Goal: Task Accomplishment & Management: Manage account settings

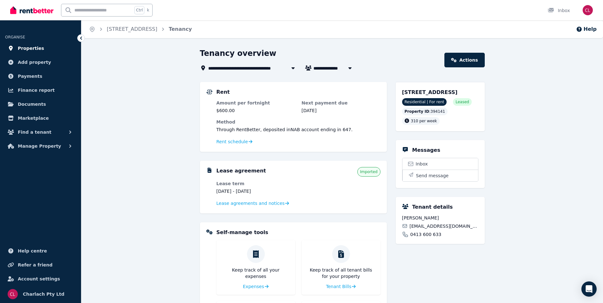
click at [27, 49] on span "Properties" at bounding box center [31, 48] width 26 height 8
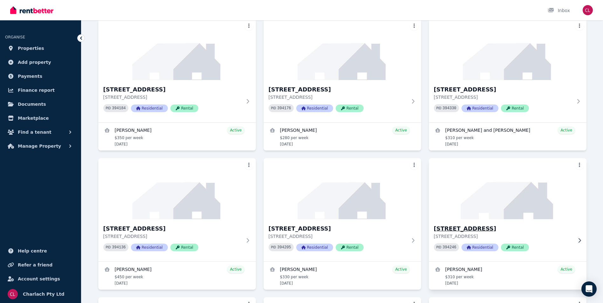
scroll to position [1429, 0]
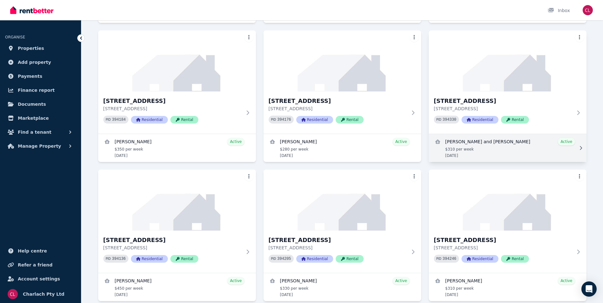
click at [469, 143] on link "View details for Shellina Bergquist and jessica meier" at bounding box center [508, 148] width 158 height 28
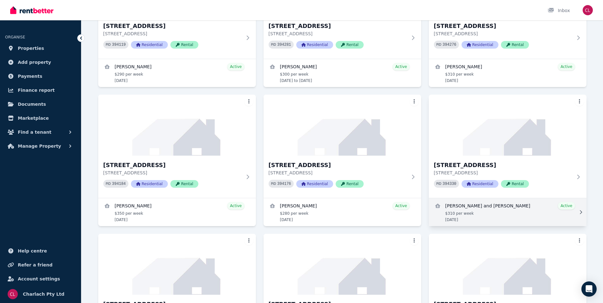
scroll to position [1366, 0]
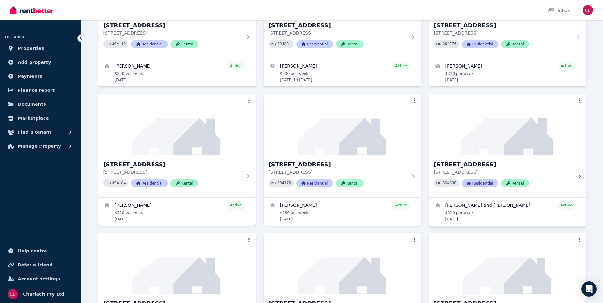
click at [533, 170] on p "[STREET_ADDRESS]" at bounding box center [503, 172] width 138 height 6
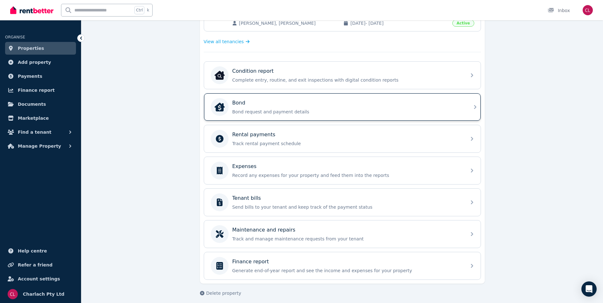
scroll to position [176, 0]
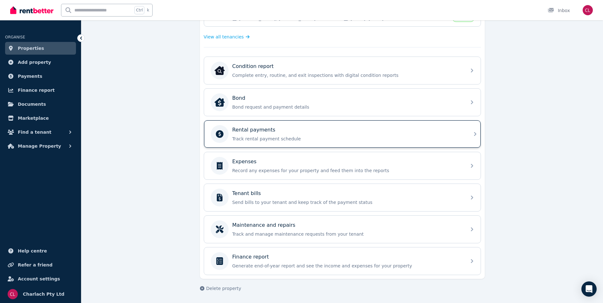
click at [261, 130] on p "Rental payments" at bounding box center [253, 130] width 43 height 8
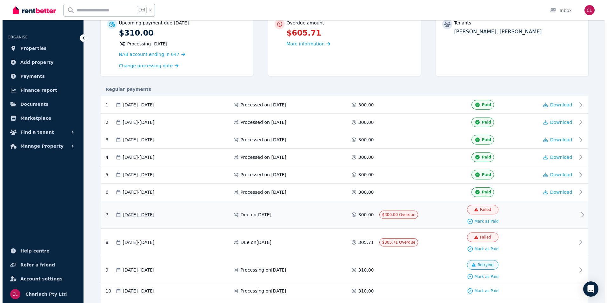
scroll to position [102, 0]
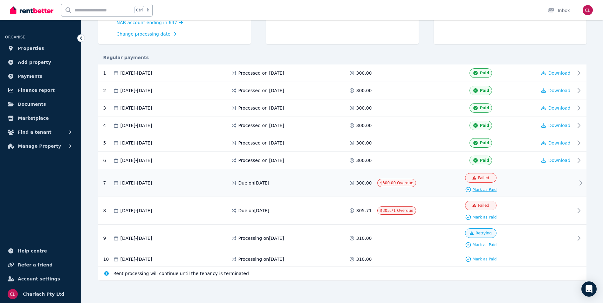
click at [482, 188] on span "Mark as Paid" at bounding box center [484, 189] width 24 height 5
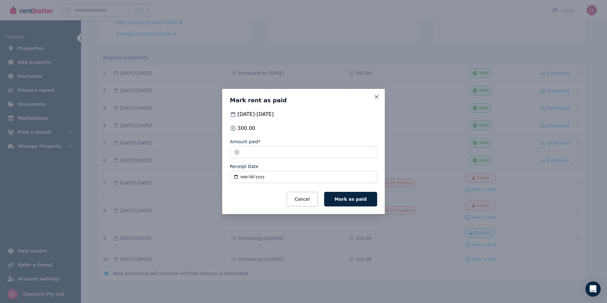
click at [245, 177] on input "Receipt Date" at bounding box center [303, 177] width 147 height 12
type input "**********"
click at [356, 196] on button "Mark as paid" at bounding box center [350, 199] width 53 height 15
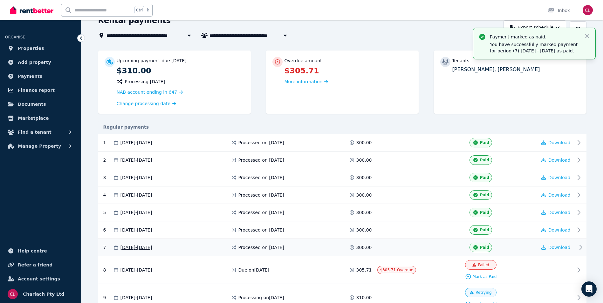
scroll to position [29, 0]
